Goal: Task Accomplishment & Management: Manage account settings

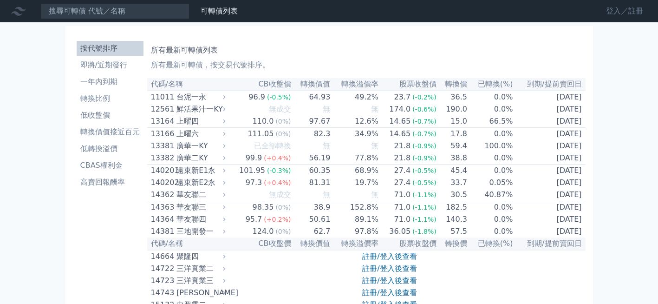
click at [607, 11] on link "登入／註冊" at bounding box center [625, 11] width 52 height 15
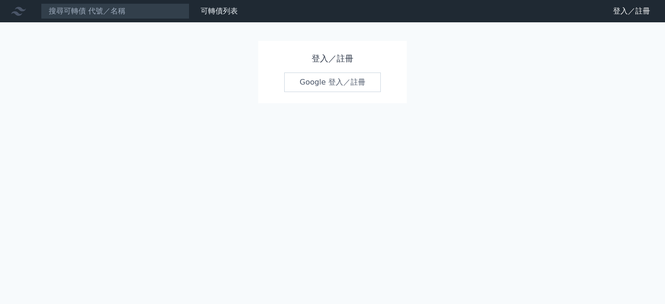
click at [333, 78] on link "Google 登入／註冊" at bounding box center [332, 82] width 97 height 20
